Goal: Find specific page/section: Find specific page/section

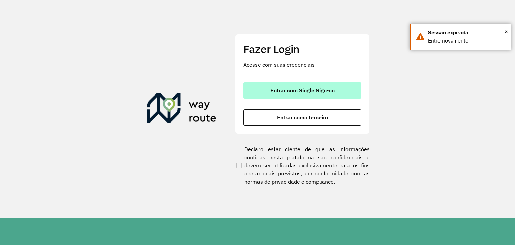
click at [296, 90] on span "Entrar com Single Sign-on" at bounding box center [302, 90] width 64 height 5
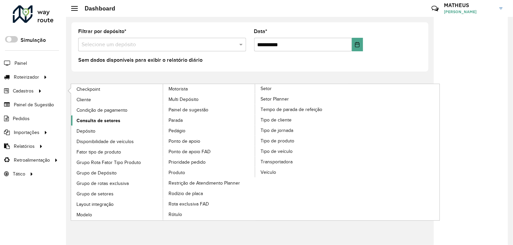
click at [98, 118] on span "Consulta de setores" at bounding box center [99, 120] width 44 height 7
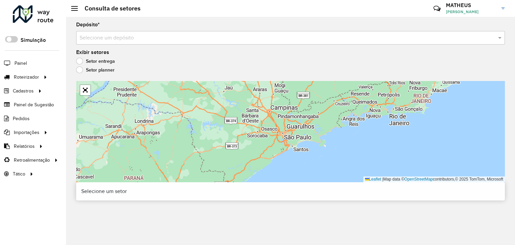
click at [167, 38] on input "text" at bounding box center [284, 38] width 409 height 8
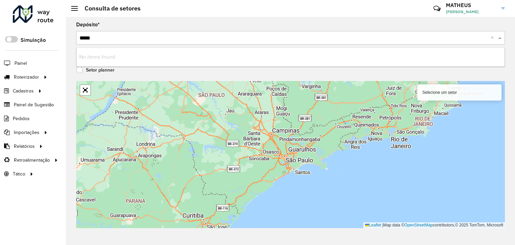
type input "****"
